Goal: Feedback & Contribution: Submit feedback/report problem

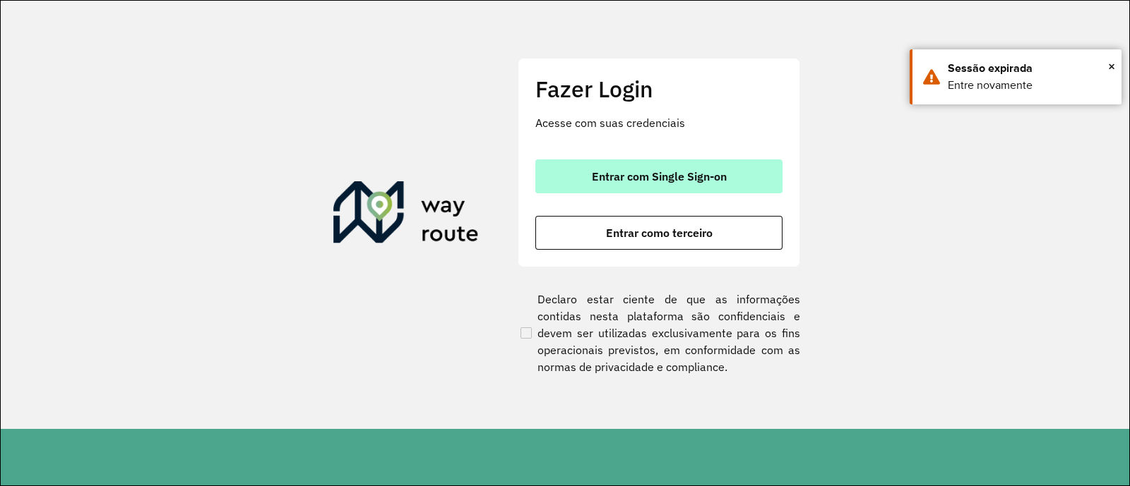
click at [578, 181] on button "Entrar com Single Sign-on" at bounding box center [658, 177] width 247 height 34
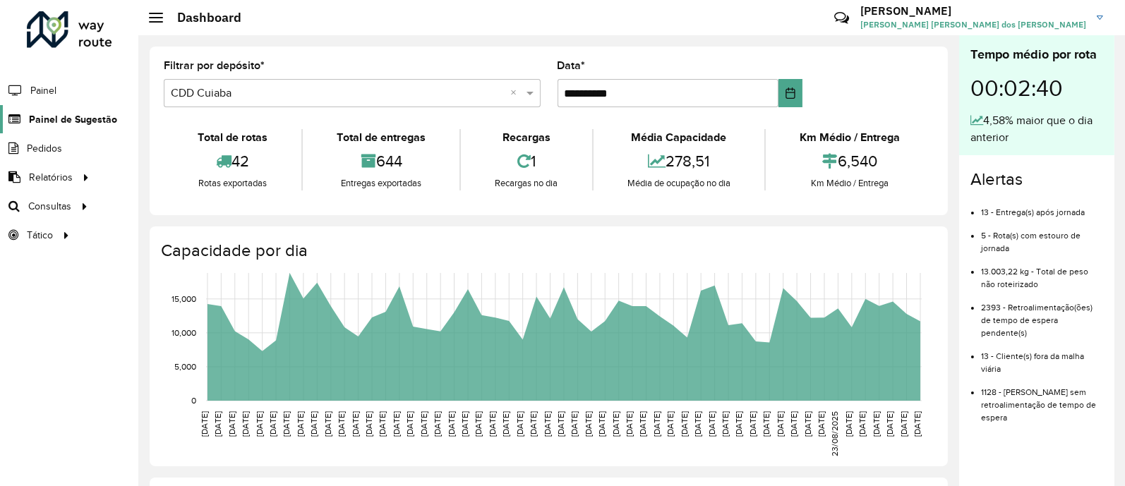
click at [101, 118] on span "Painel de Sugestão" at bounding box center [73, 119] width 88 height 15
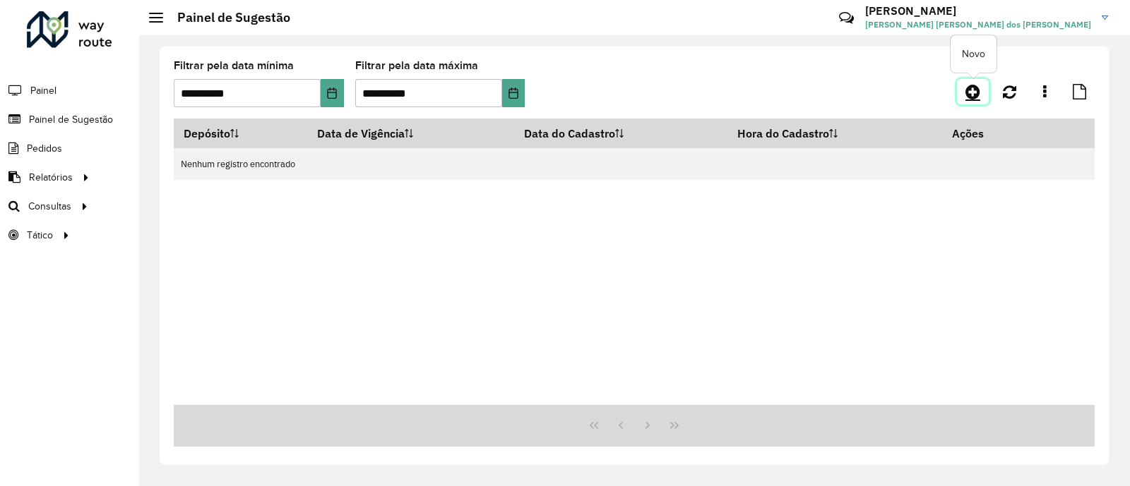
click at [963, 90] on link at bounding box center [973, 91] width 32 height 25
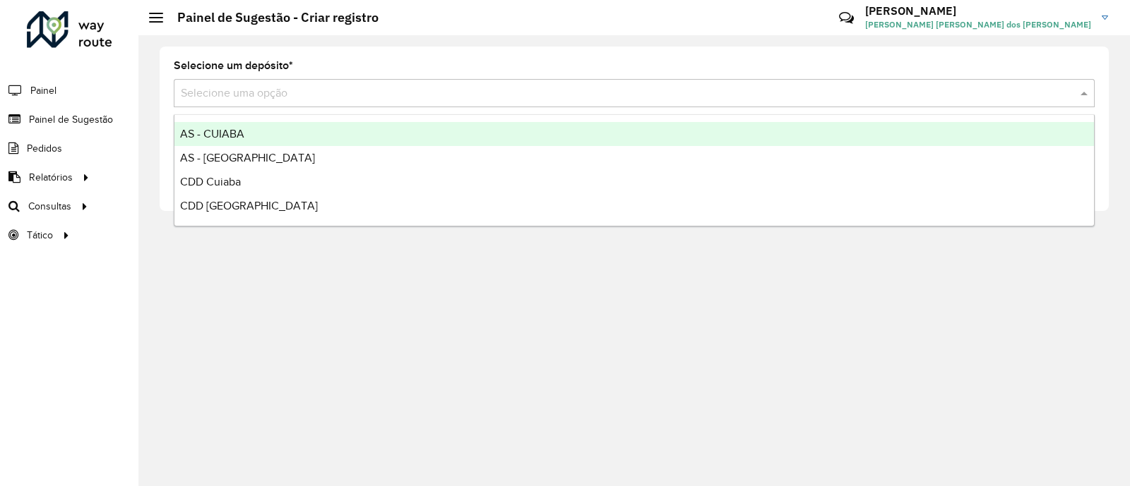
click at [434, 81] on div "Selecione uma opção" at bounding box center [634, 93] width 921 height 28
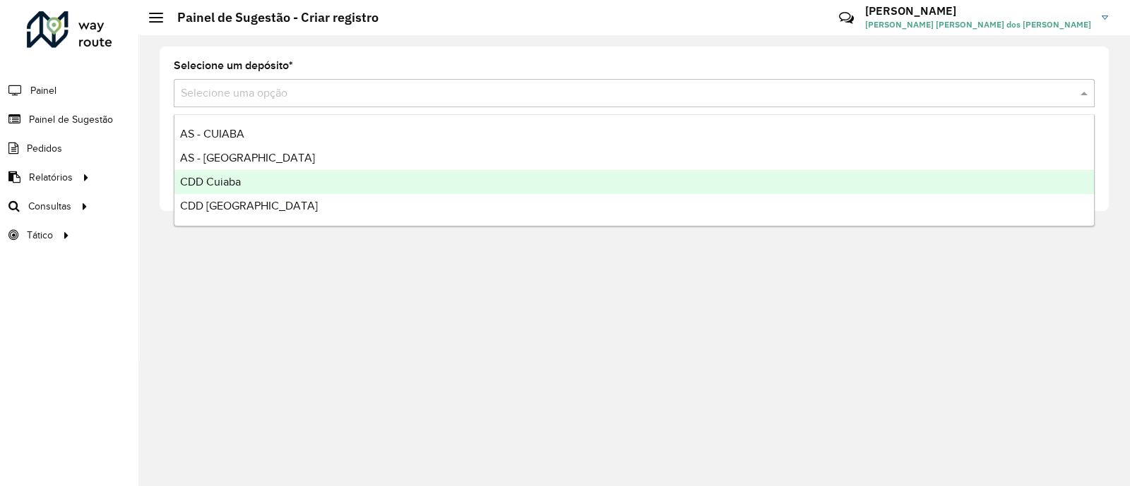
click at [340, 174] on div "CDD Cuiaba" at bounding box center [633, 182] width 919 height 24
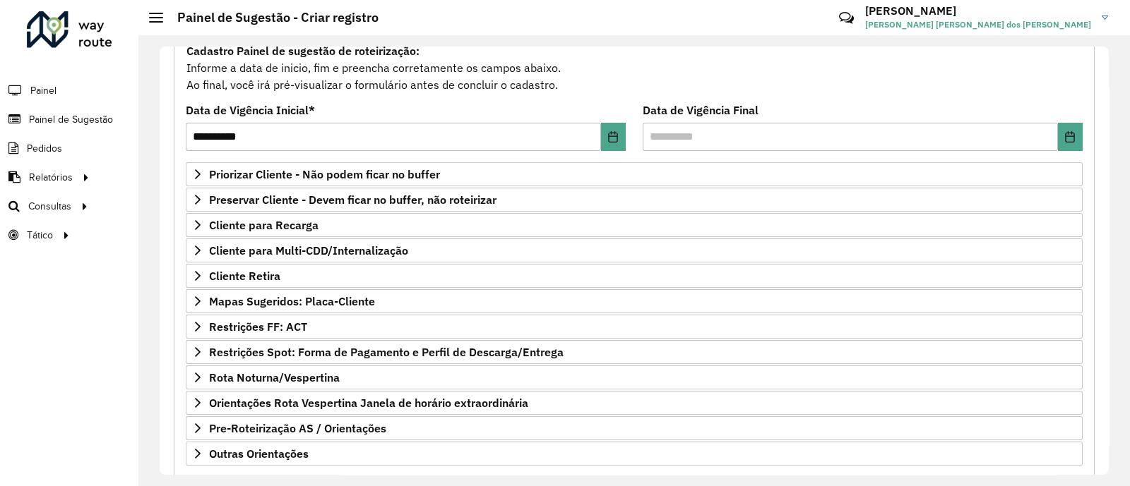
scroll to position [206, 0]
